Goal: Navigation & Orientation: Find specific page/section

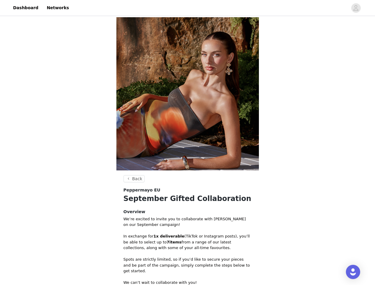
click at [188, 143] on img at bounding box center [187, 93] width 143 height 153
click at [188, 8] on div at bounding box center [210, 7] width 275 height 13
click at [356, 8] on icon "avatar" at bounding box center [356, 8] width 6 height 10
click at [133, 179] on body "Dashboard Networks Back Peppermayo EU September Gifted Collaboration Overview W…" at bounding box center [187, 142] width 375 height 285
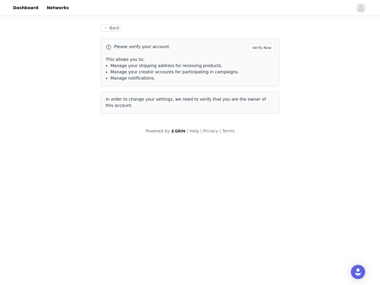
click at [353, 272] on div "Open Intercom Messenger" at bounding box center [358, 272] width 14 height 14
